Goal: Task Accomplishment & Management: Use online tool/utility

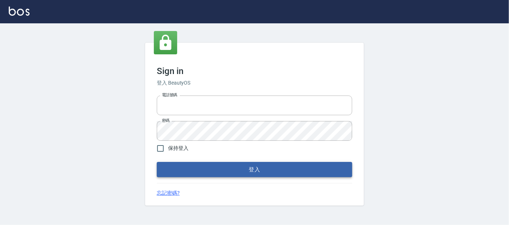
type input "0227605235"
click at [238, 165] on button "登入" at bounding box center [254, 169] width 195 height 15
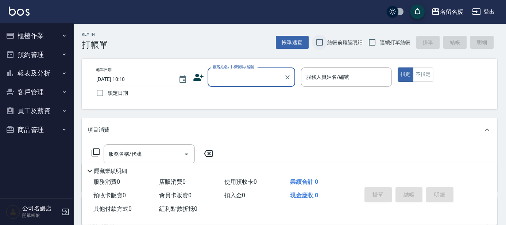
click at [320, 42] on input "結帳前確認明細" at bounding box center [319, 42] width 15 height 15
checkbox input "true"
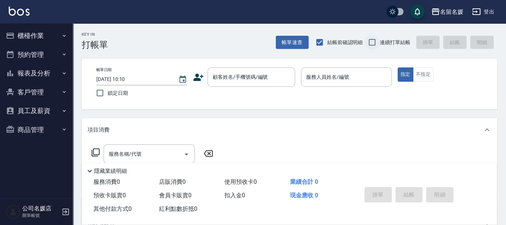
click at [370, 41] on input "連續打單結帳" at bounding box center [371, 42] width 15 height 15
checkbox input "true"
click at [99, 94] on input "鎖定日期" at bounding box center [99, 92] width 15 height 15
checkbox input "true"
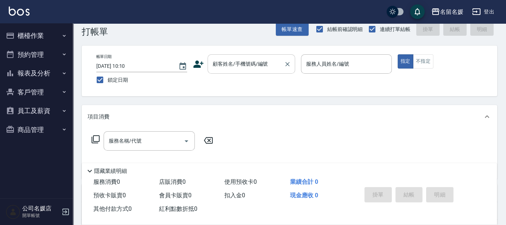
click at [264, 68] on input "顧客姓名/手機號碼/編號" at bounding box center [246, 64] width 70 height 13
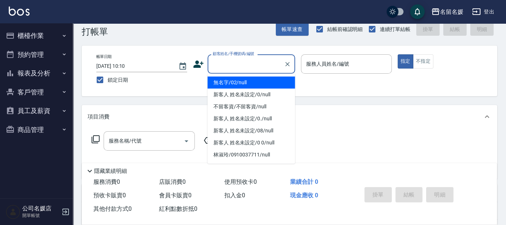
click at [268, 81] on li "無名字/02/null" at bounding box center [250, 83] width 87 height 12
type input "無名字/02/null"
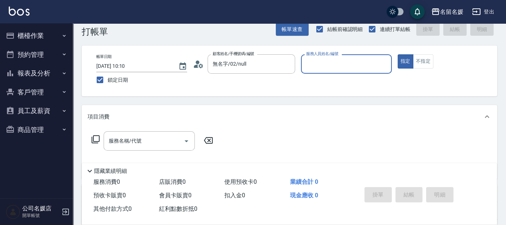
click at [331, 61] on div "服務人員姓名/編號 服務人員姓名/編號" at bounding box center [346, 63] width 91 height 19
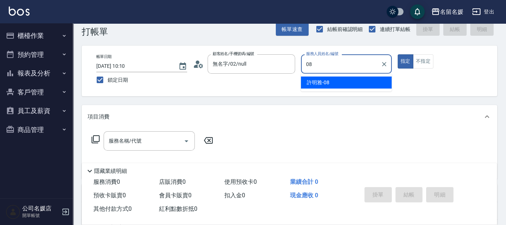
type input "許明雅-08"
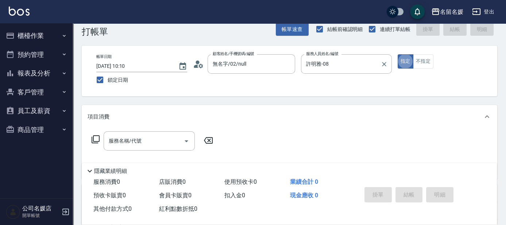
type button "true"
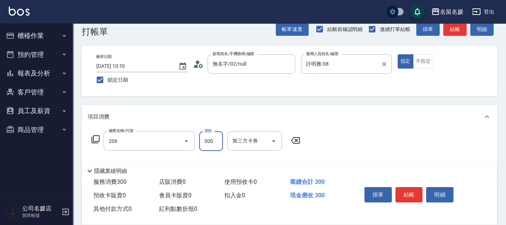
type input "洗髮[300](206)"
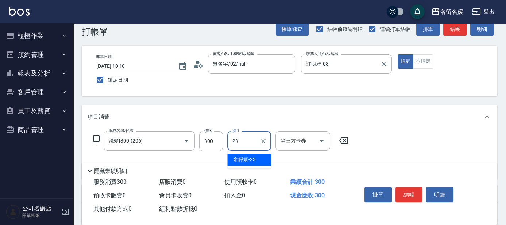
type input "俞靜嫺-23"
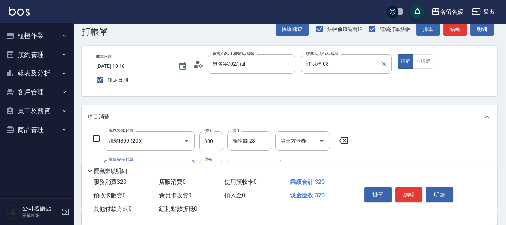
type input "潤絲(801)"
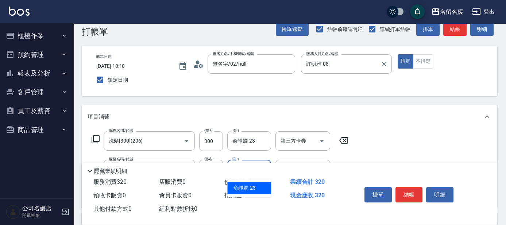
type input "俞靜嫺-23"
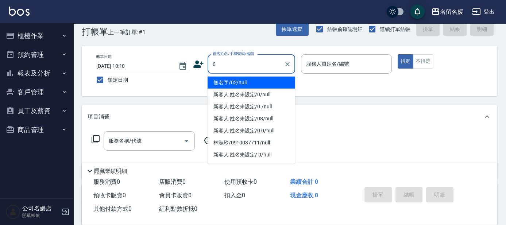
type input "無名字/02/null"
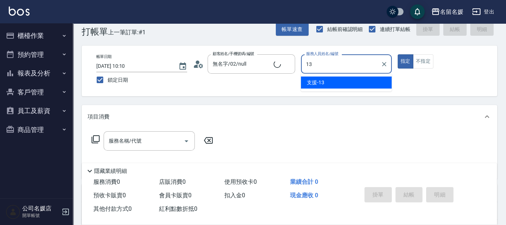
type input "13"
type input "新客人 姓名未設定/0/null"
type input "支援-13"
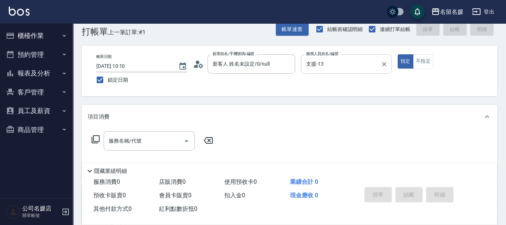
click at [384, 66] on icon "Clear" at bounding box center [383, 64] width 7 height 7
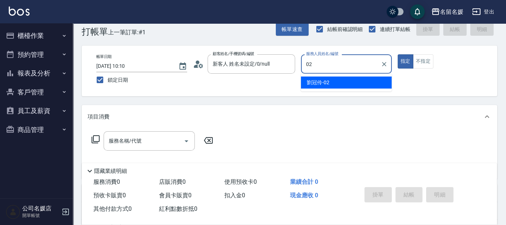
type input "[PERSON_NAME]-02"
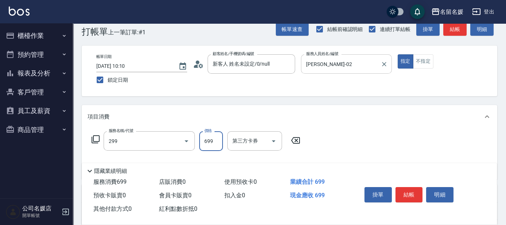
type input "滾珠洗髮699(299)"
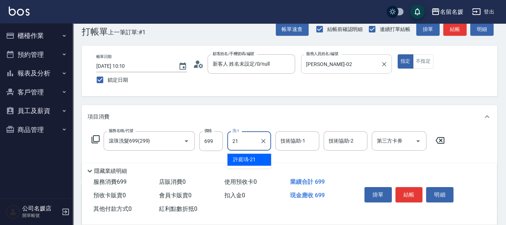
type input "21"
type input "2"
type input "許庭瑀-21"
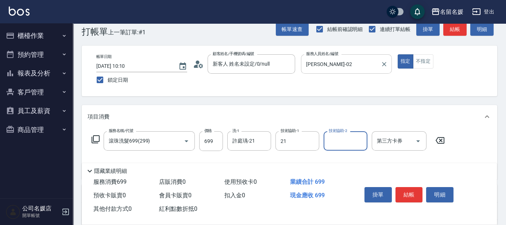
type input "許庭瑀-21"
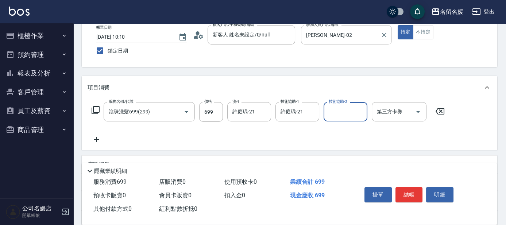
scroll to position [46, 0]
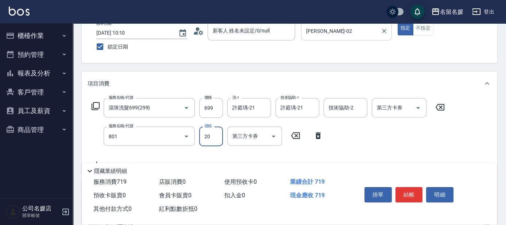
type input "潤絲(801)"
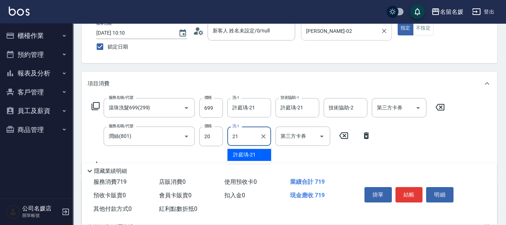
type input "許庭瑀-21"
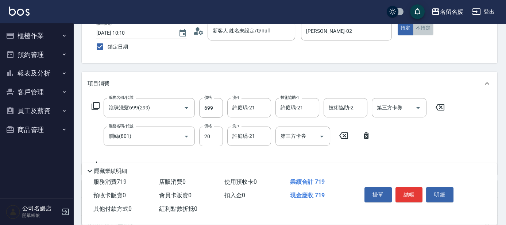
click at [421, 28] on button "不指定" at bounding box center [423, 28] width 20 height 14
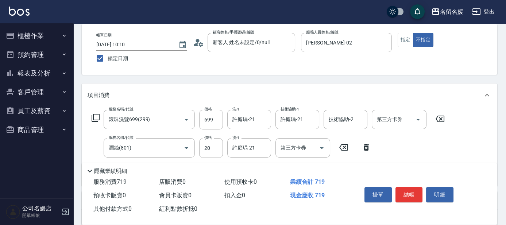
scroll to position [0, 0]
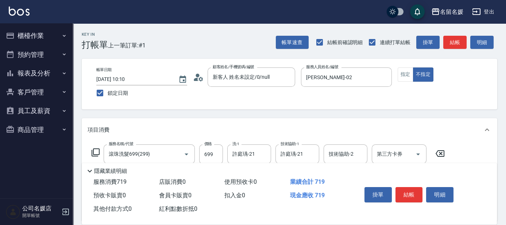
type button "false"
